Goal: Transaction & Acquisition: Obtain resource

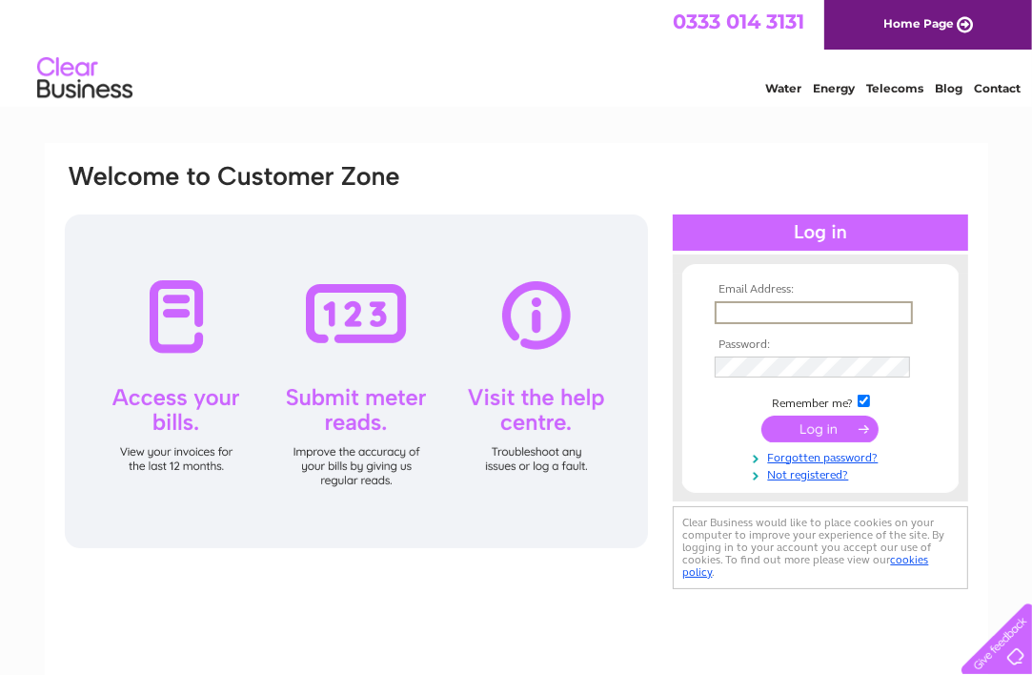
click at [727, 313] on input "text" at bounding box center [814, 312] width 198 height 23
type input "m.dernie@btinternet.com"
click at [761, 415] on input "submit" at bounding box center [819, 428] width 117 height 27
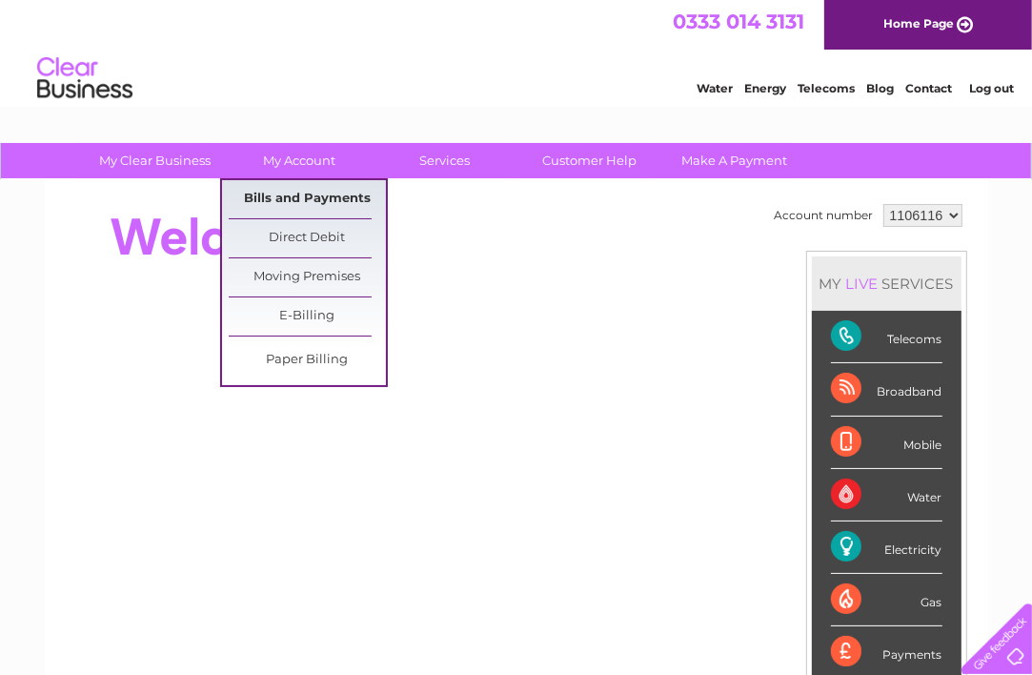
click at [293, 189] on link "Bills and Payments" at bounding box center [307, 199] width 157 height 38
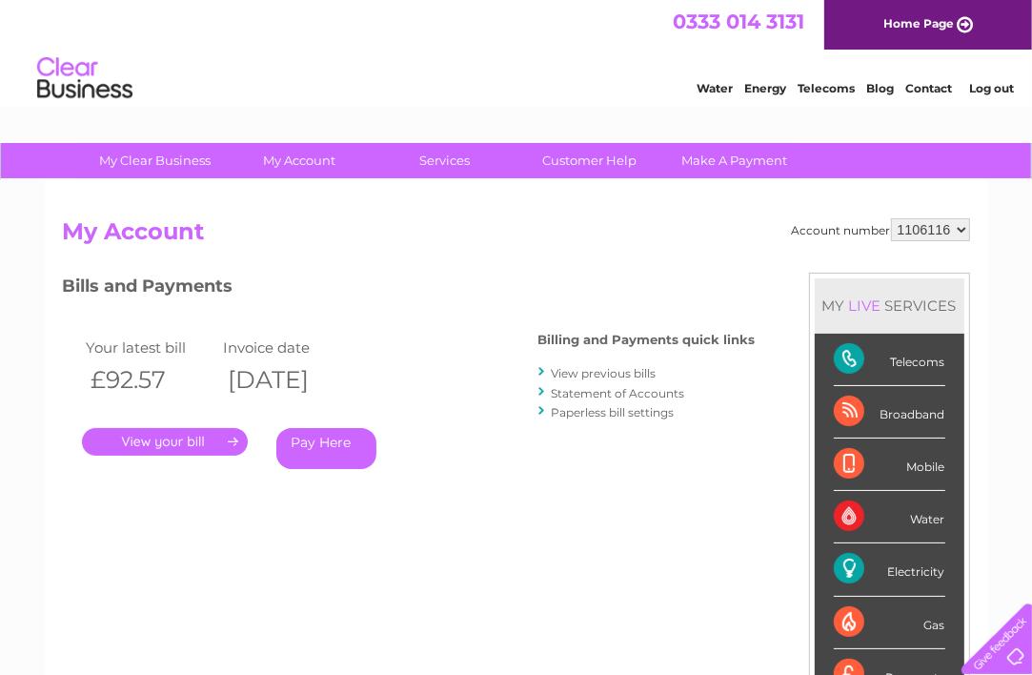
click at [620, 376] on link "View previous bills" at bounding box center [604, 373] width 105 height 14
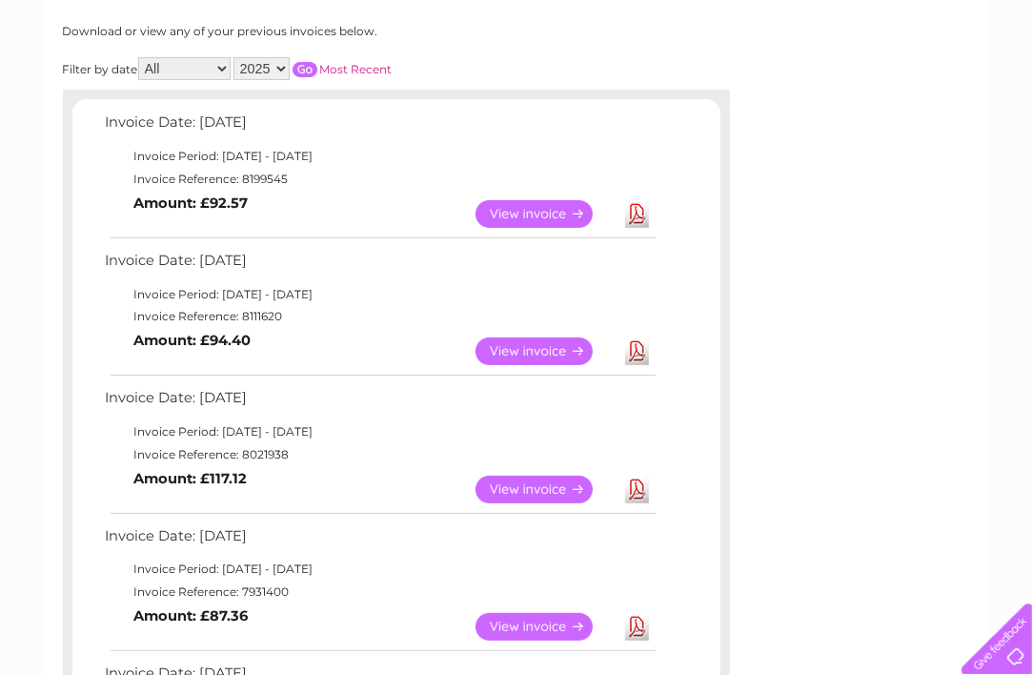
scroll to position [253, 0]
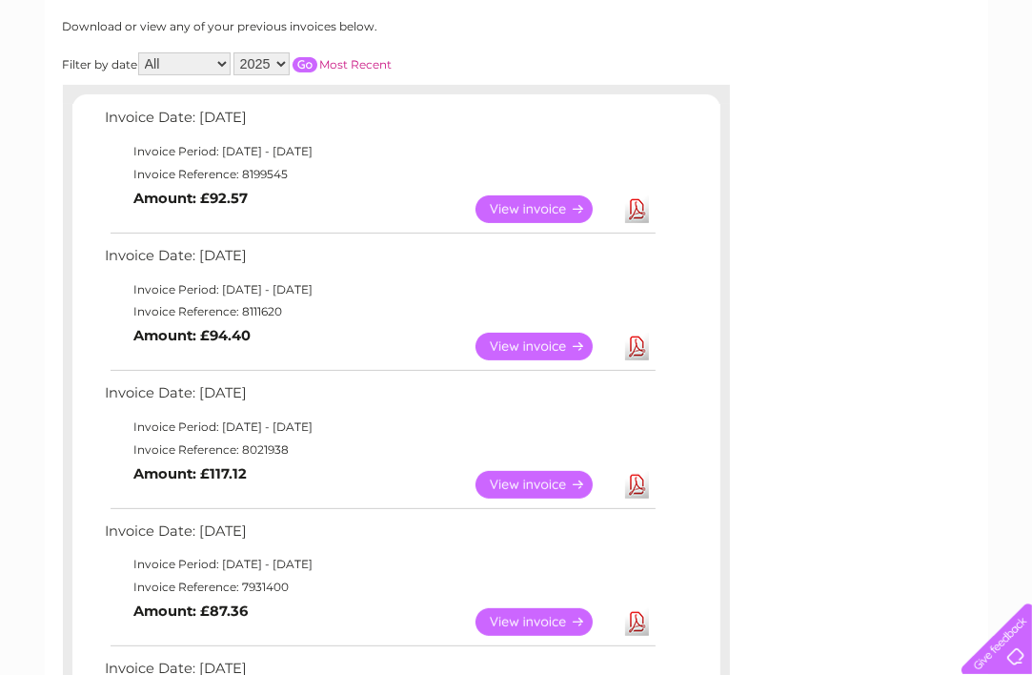
click at [538, 345] on link "View" at bounding box center [546, 347] width 140 height 28
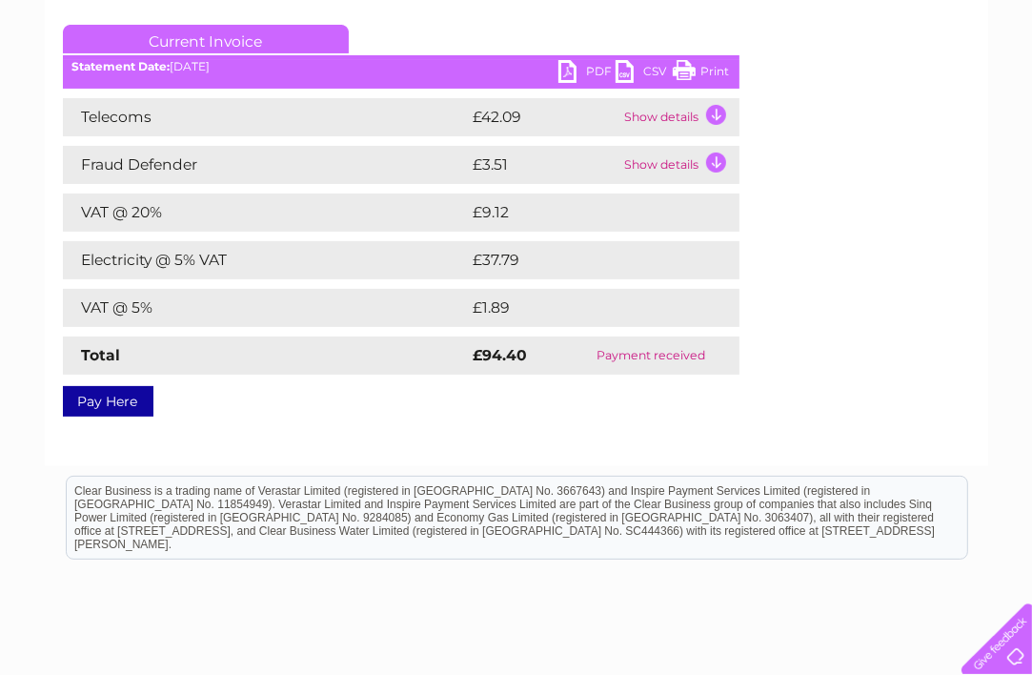
scroll to position [244, 0]
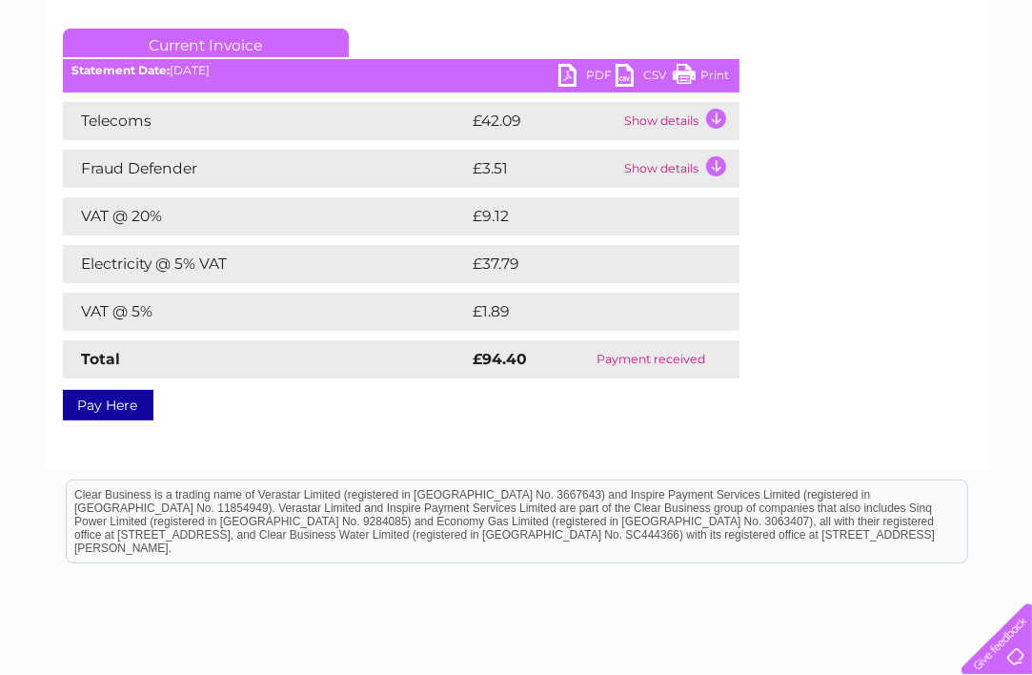
click at [618, 267] on td "£37.79" at bounding box center [585, 264] width 232 height 38
drag, startPoint x: 564, startPoint y: 96, endPoint x: 562, endPoint y: 75, distance: 21.1
click at [562, 75] on div "Current Invoice PDF CSV Print Statement Date: 09/09/2025" at bounding box center [401, 221] width 677 height 384
click at [562, 75] on link "PDF" at bounding box center [586, 78] width 57 height 28
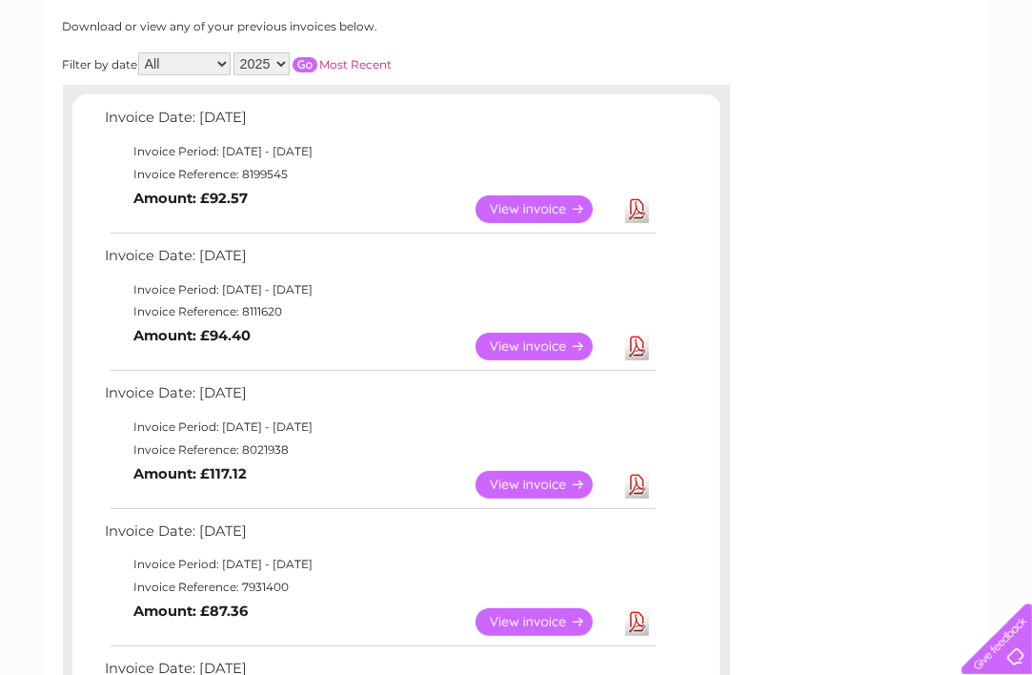
click at [639, 207] on link "Download" at bounding box center [637, 209] width 24 height 28
